Goal: Check status: Check status

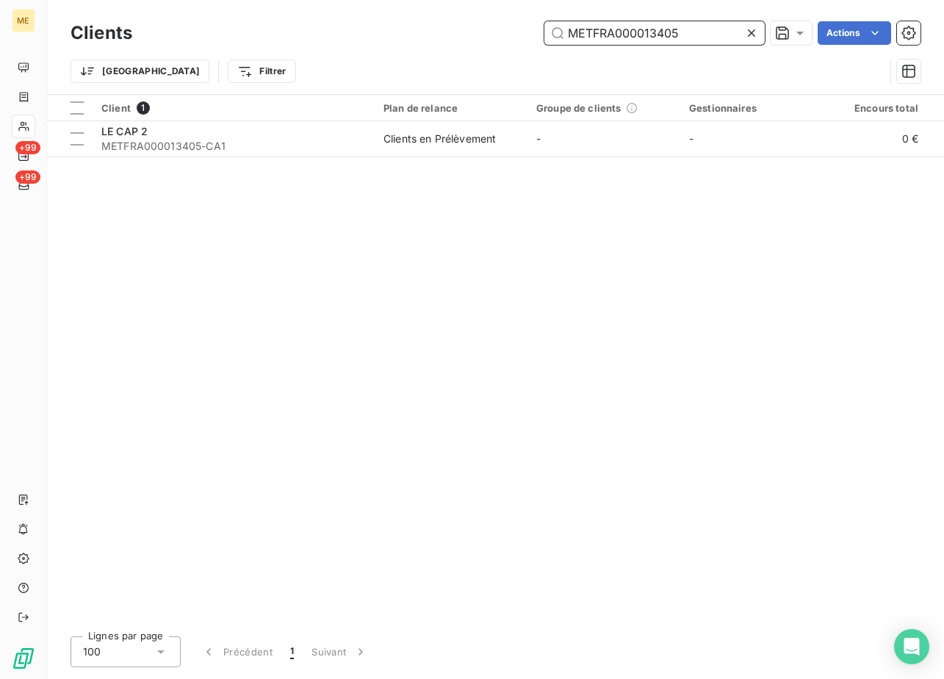
click at [651, 40] on input "METFRA000013405" at bounding box center [654, 33] width 220 height 24
paste input "713"
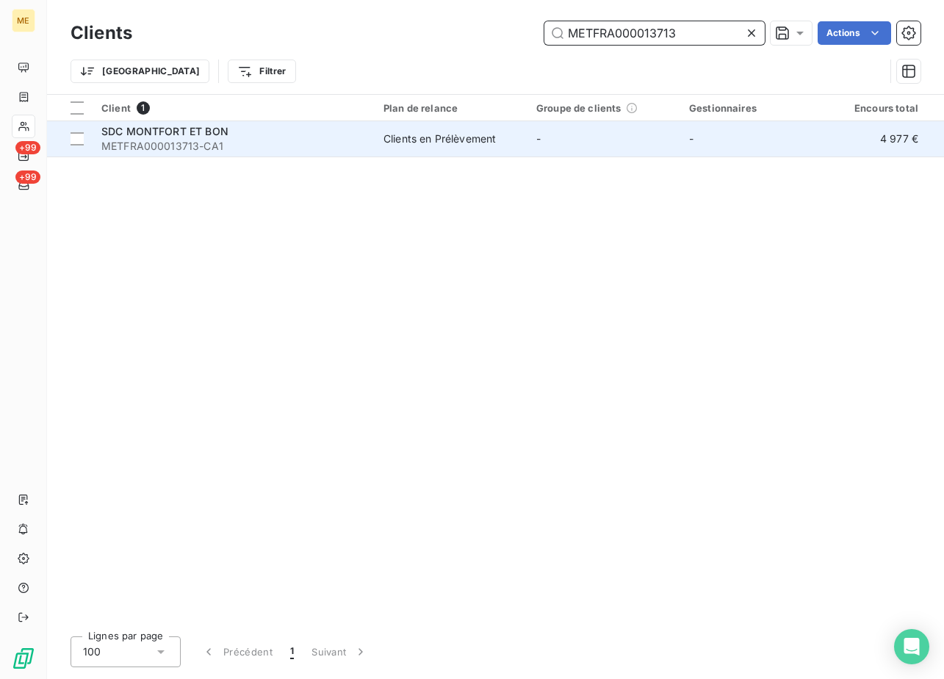
type input "METFRA000013713"
click at [154, 137] on div "SDC MONTFORT ET BON" at bounding box center [233, 131] width 264 height 15
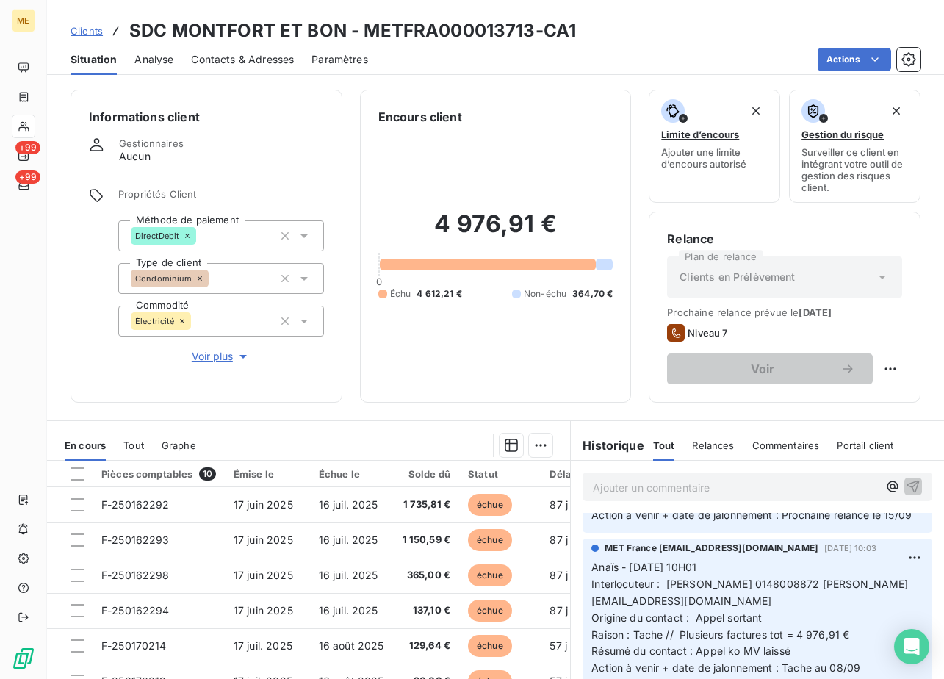
scroll to position [147, 0]
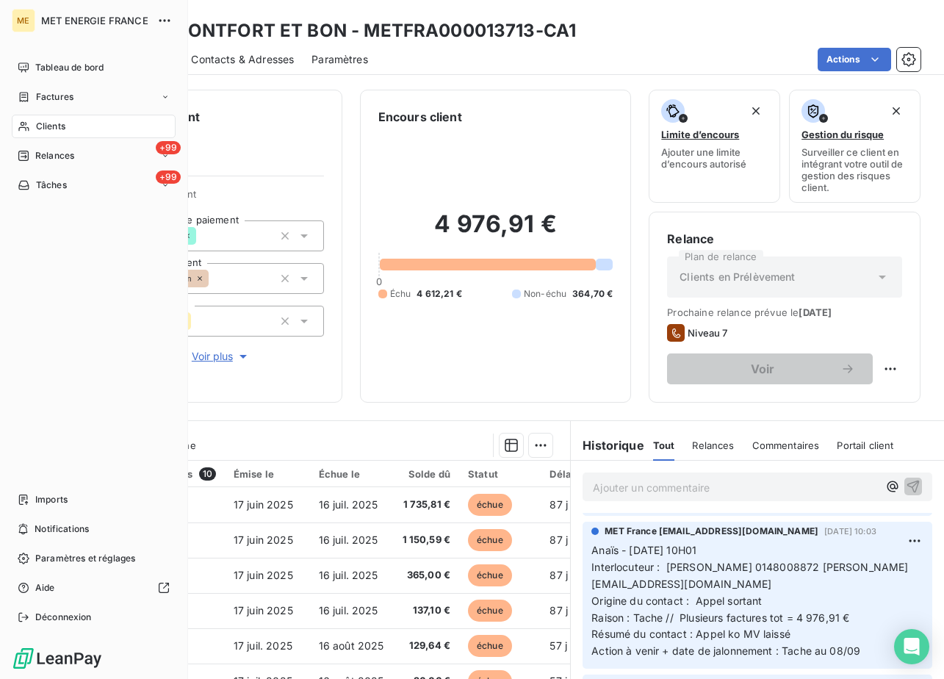
click at [65, 100] on span "Factures" at bounding box center [54, 96] width 37 height 13
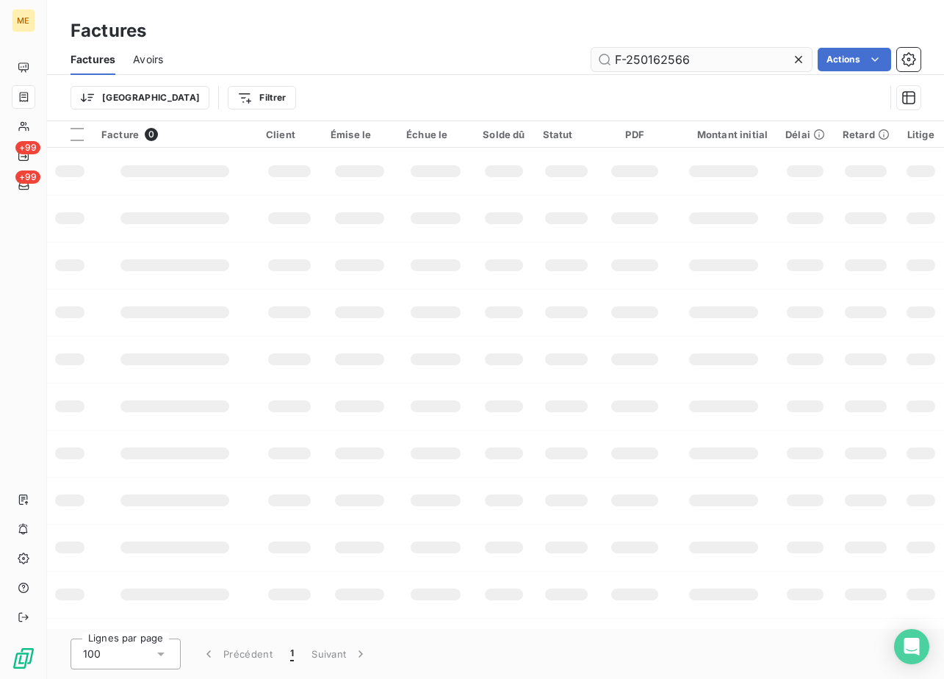
click at [700, 67] on input "F-250162566" at bounding box center [701, 60] width 220 height 24
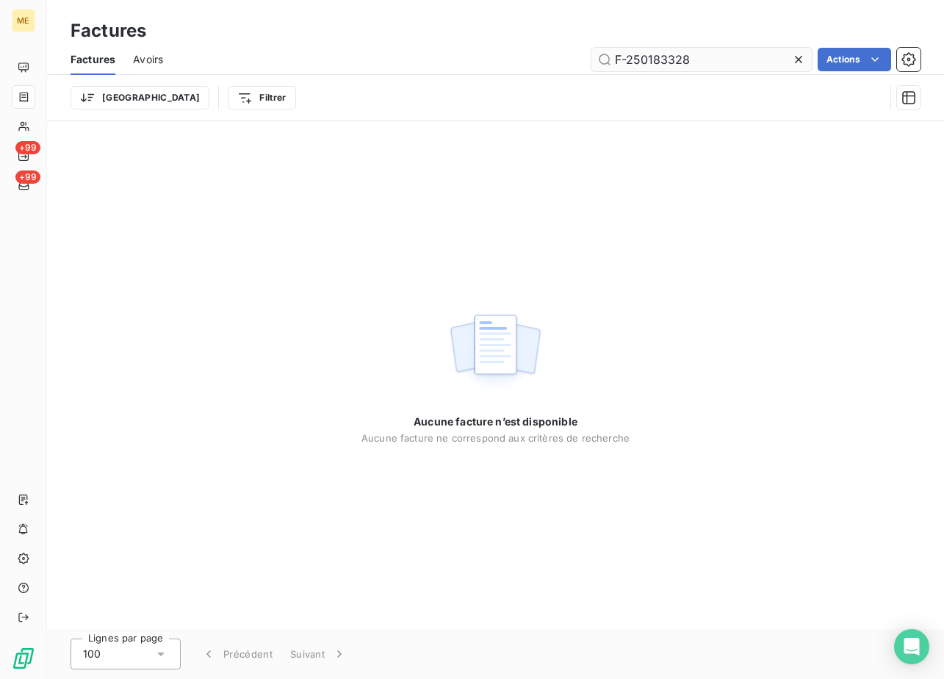
click at [709, 48] on input "F-250183328" at bounding box center [701, 60] width 220 height 24
type input "F-250183328"
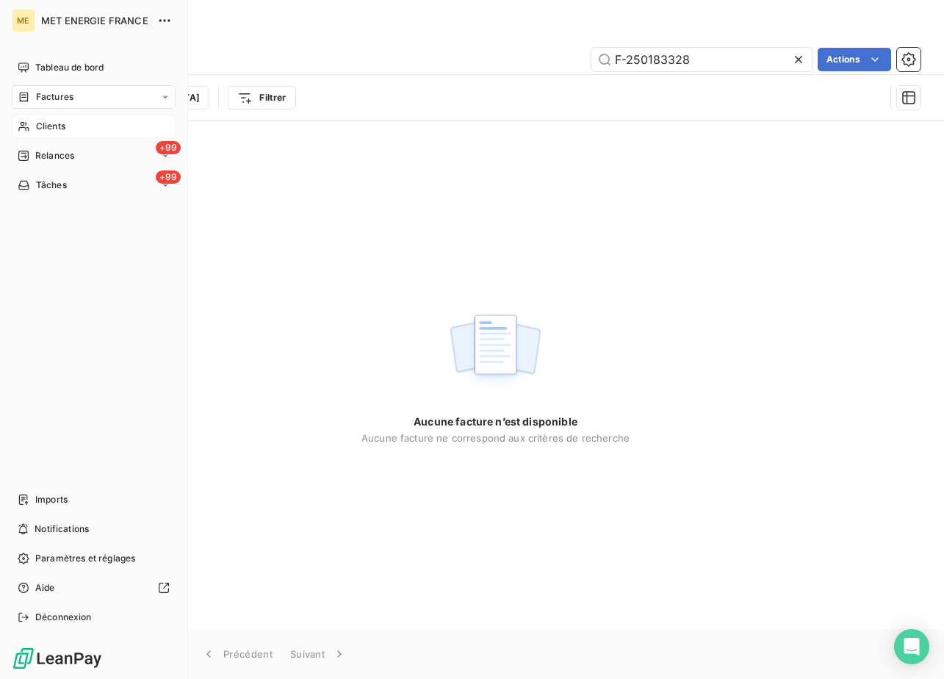
click at [28, 122] on icon at bounding box center [24, 126] width 12 height 12
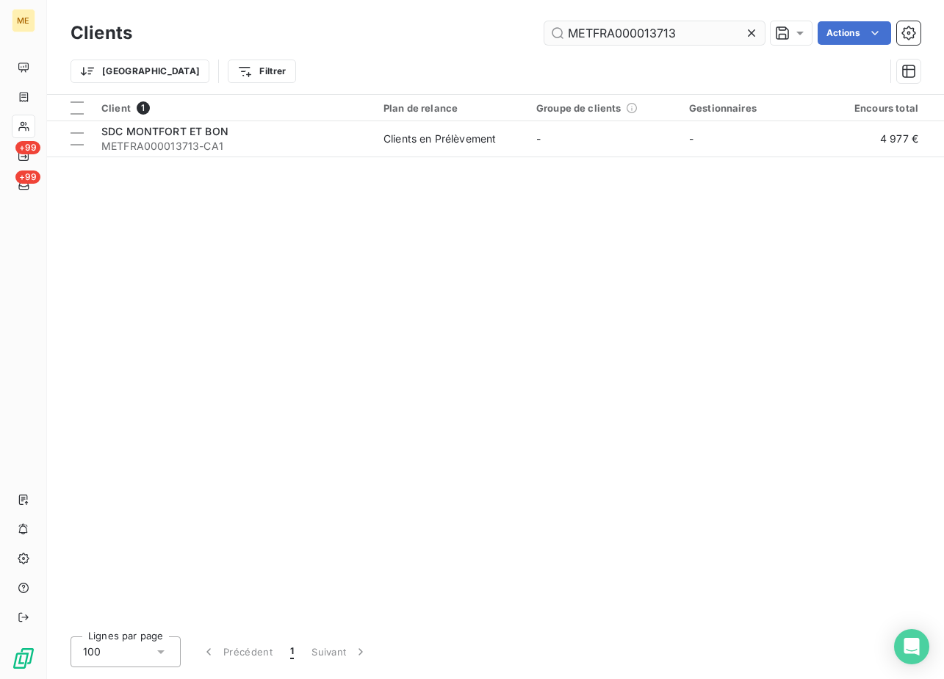
click at [639, 39] on input "METFRA000013713" at bounding box center [654, 33] width 220 height 24
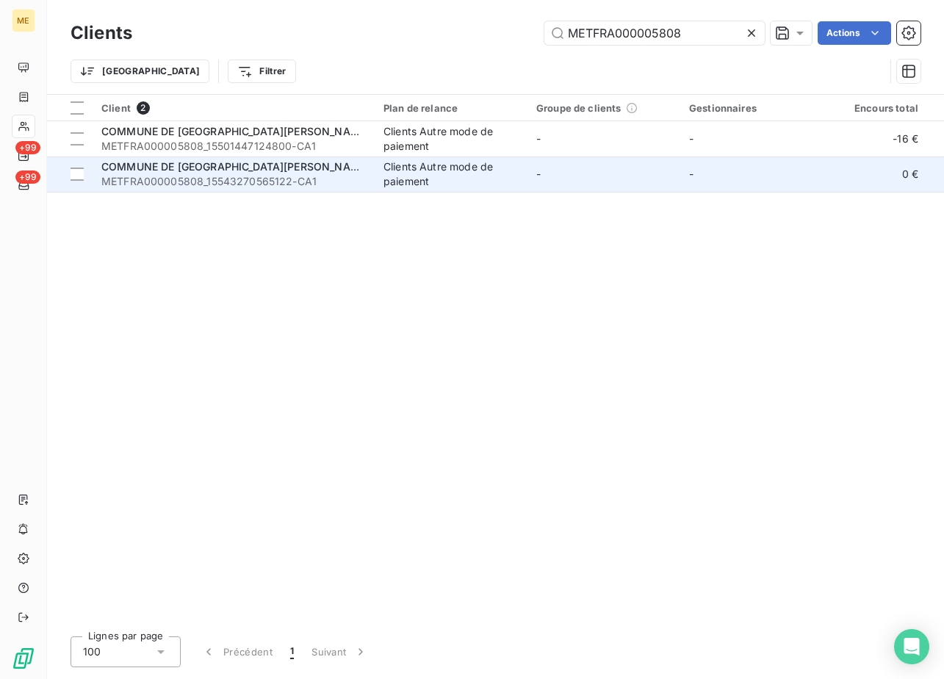
type input "METFRA000005808"
click at [222, 165] on span "COMMUNE DE [GEOGRAPHIC_DATA][PERSON_NAME]" at bounding box center [235, 166] width 268 height 12
